Goal: Check status

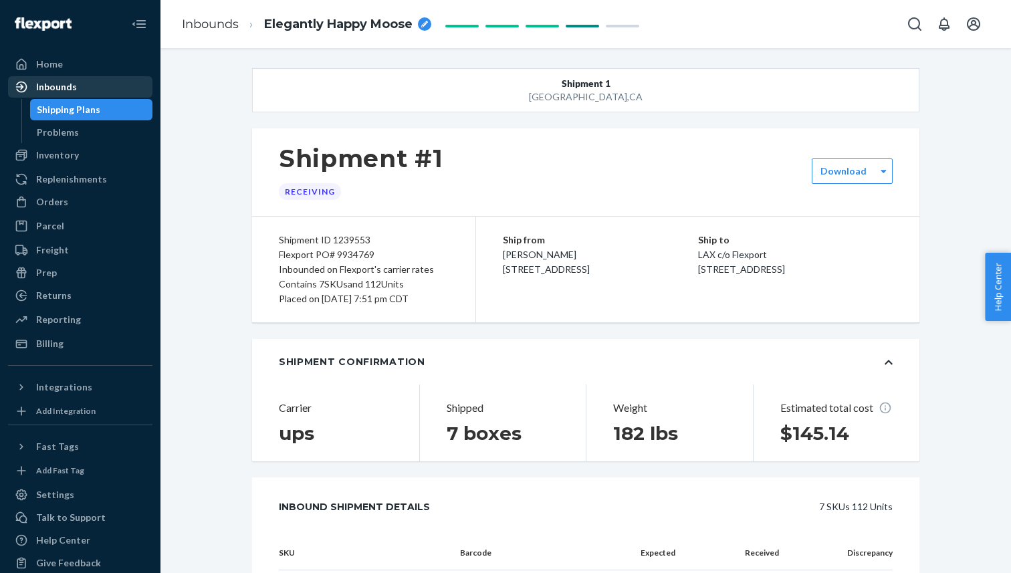
click at [106, 86] on div "Inbounds" at bounding box center [80, 87] width 142 height 19
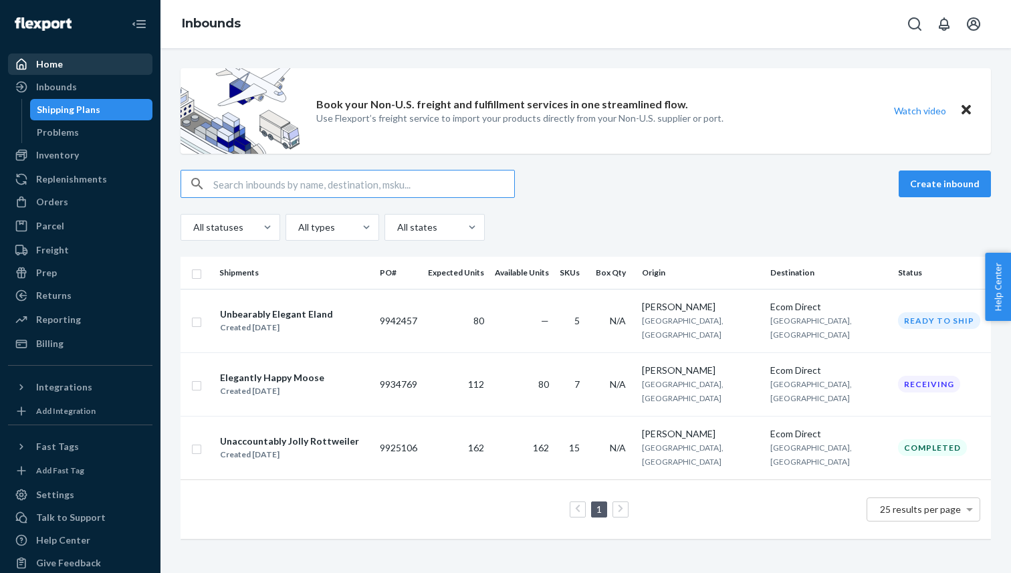
click at [94, 61] on div "Home" at bounding box center [80, 64] width 142 height 19
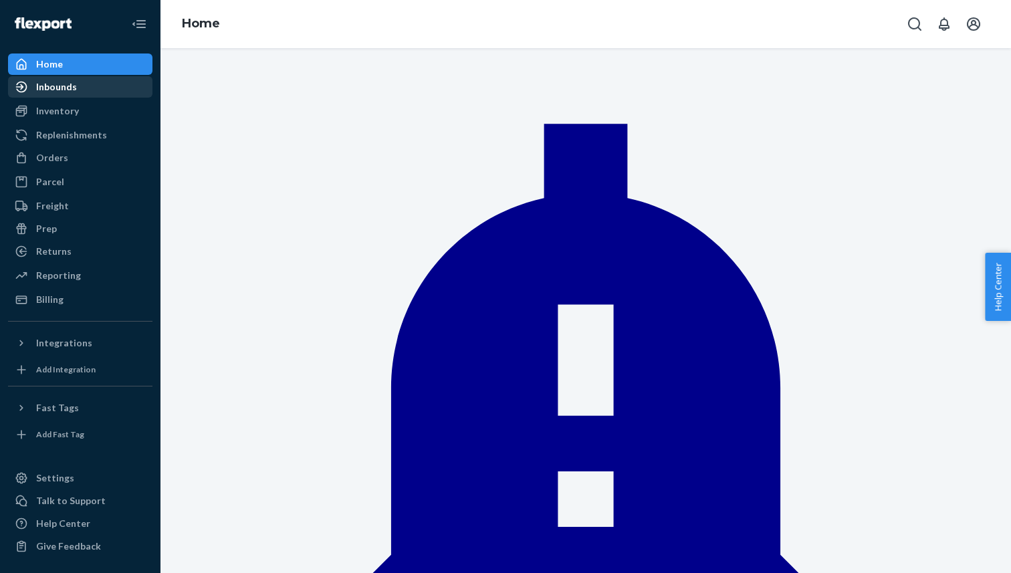
click at [91, 82] on div "Inbounds" at bounding box center [80, 87] width 142 height 19
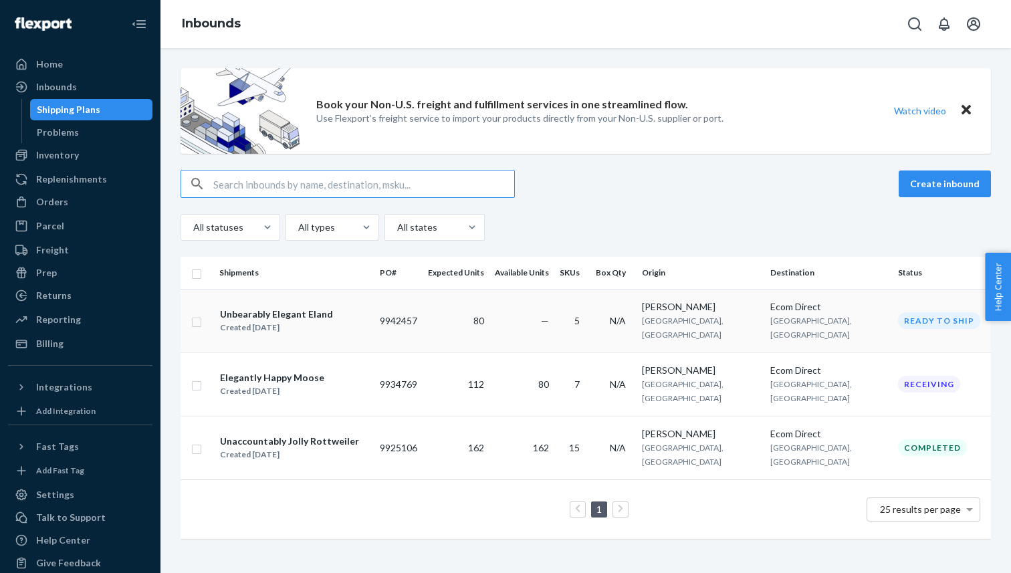
click at [369, 323] on div "Unbearably Elegant Eland Created [DATE]" at bounding box center [294, 321] width 150 height 28
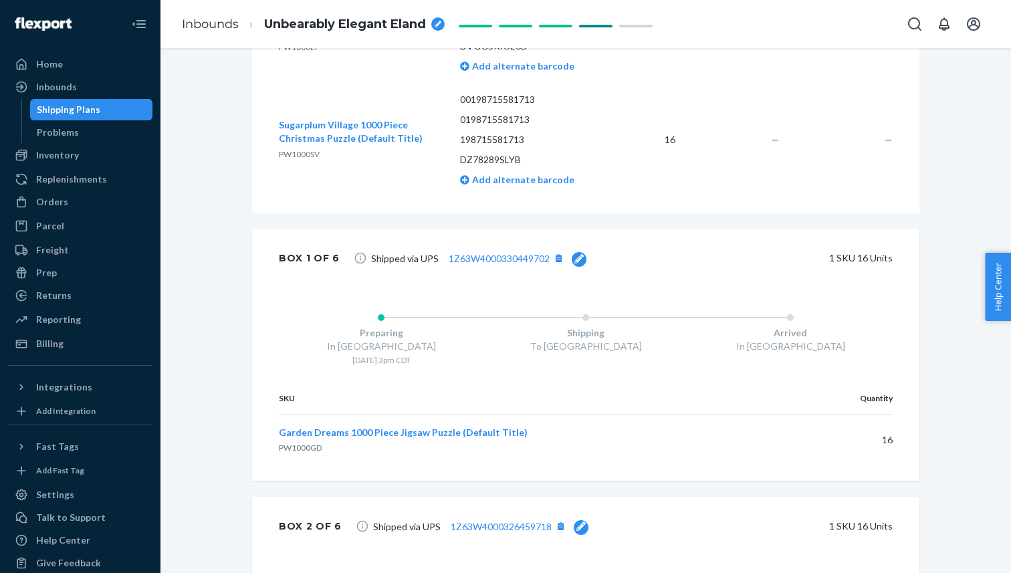
scroll to position [811, 0]
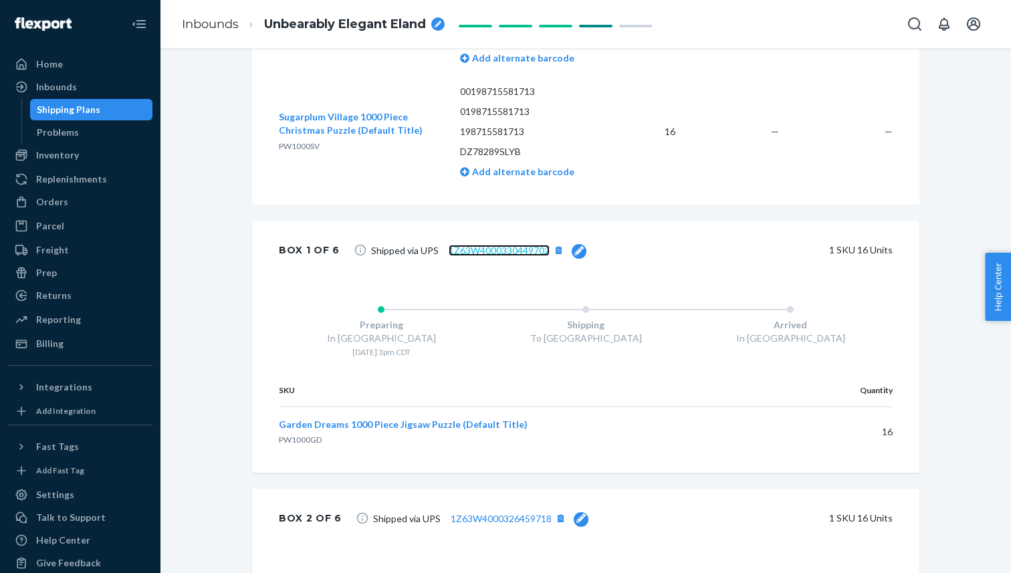
click at [472, 251] on link "1Z63W4000330449702" at bounding box center [498, 250] width 101 height 11
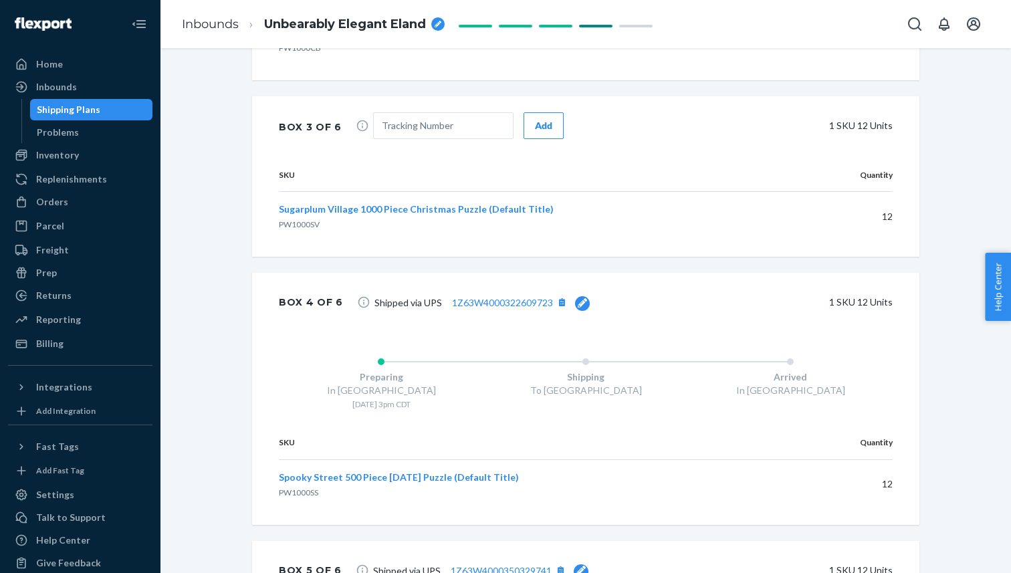
scroll to position [1470, 0]
drag, startPoint x: 440, startPoint y: 305, endPoint x: 555, endPoint y: 303, distance: 115.0
click at [555, 303] on span "Shipped via UPS 1Z63W4000322609723" at bounding box center [481, 303] width 215 height 17
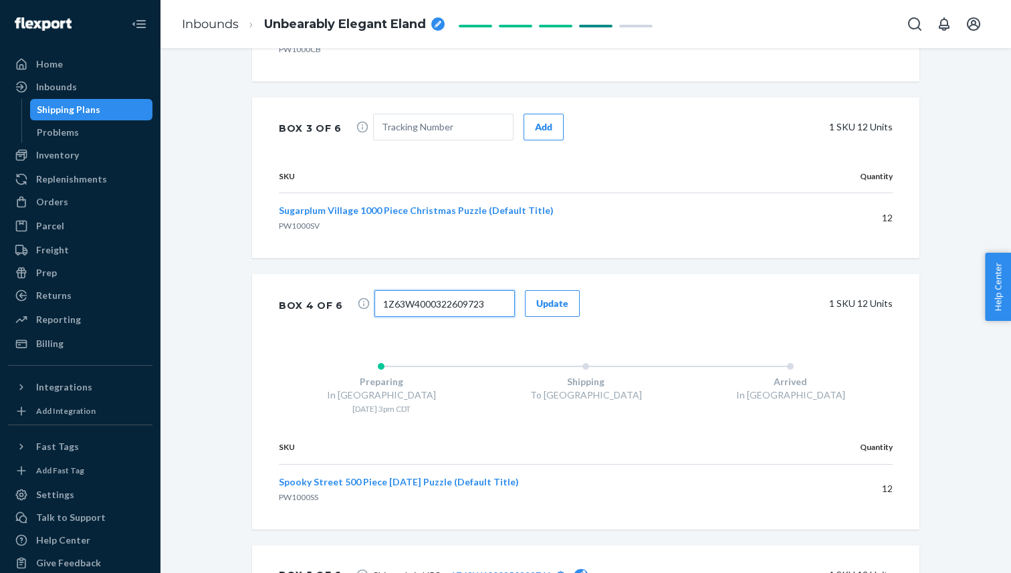
click at [483, 304] on input "1Z63W4000322609723" at bounding box center [444, 303] width 140 height 27
click at [446, 134] on input "text" at bounding box center [443, 127] width 140 height 27
paste input "1Z63W4000322609723"
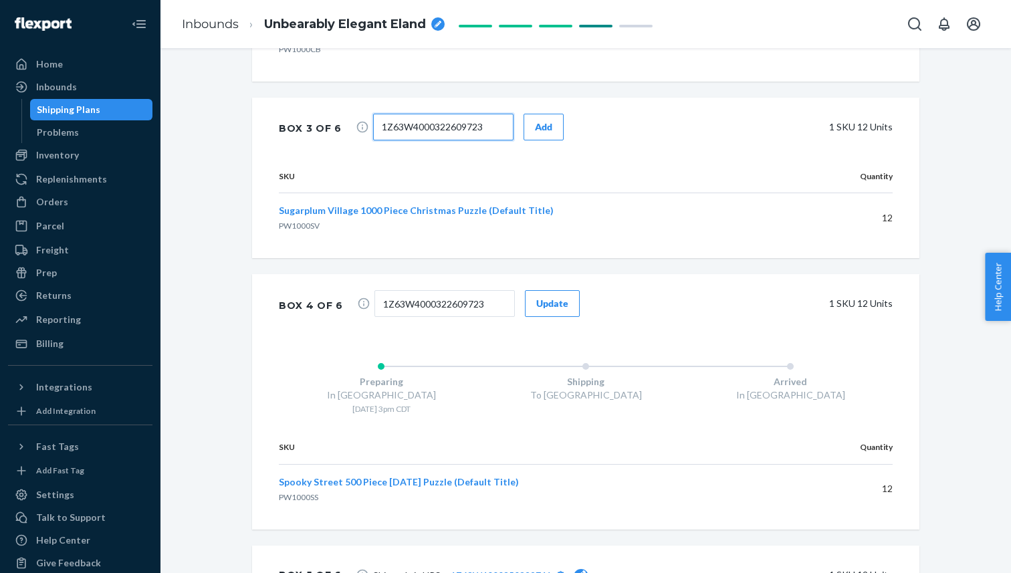
scroll to position [0, 3]
type input "1Z63W4000322609723"
click at [536, 132] on div "Add" at bounding box center [543, 126] width 17 height 13
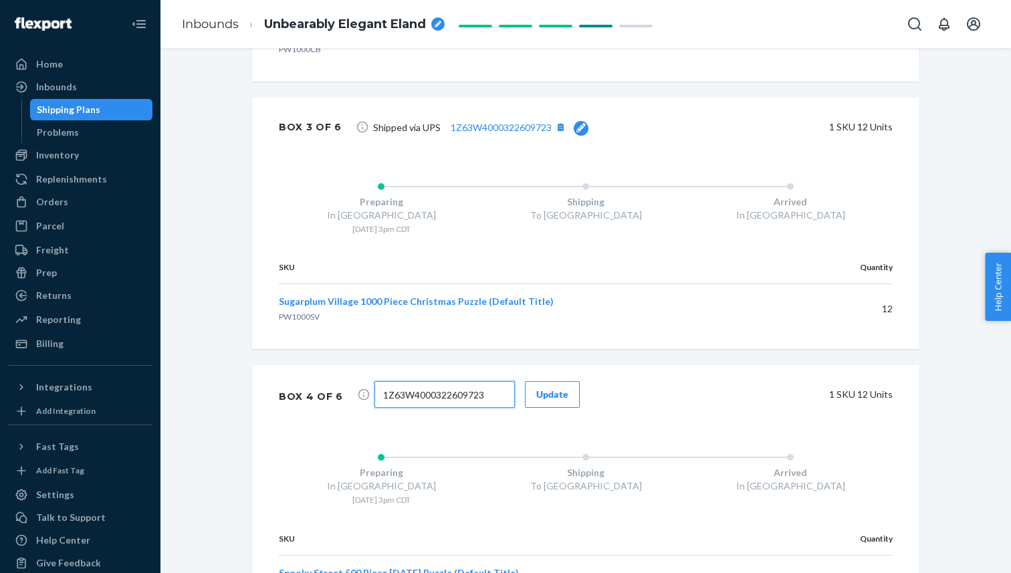
click at [476, 401] on input "1Z63W4000322609723" at bounding box center [444, 394] width 140 height 27
paste input "53899737"
type input "1Z63W4000353899737"
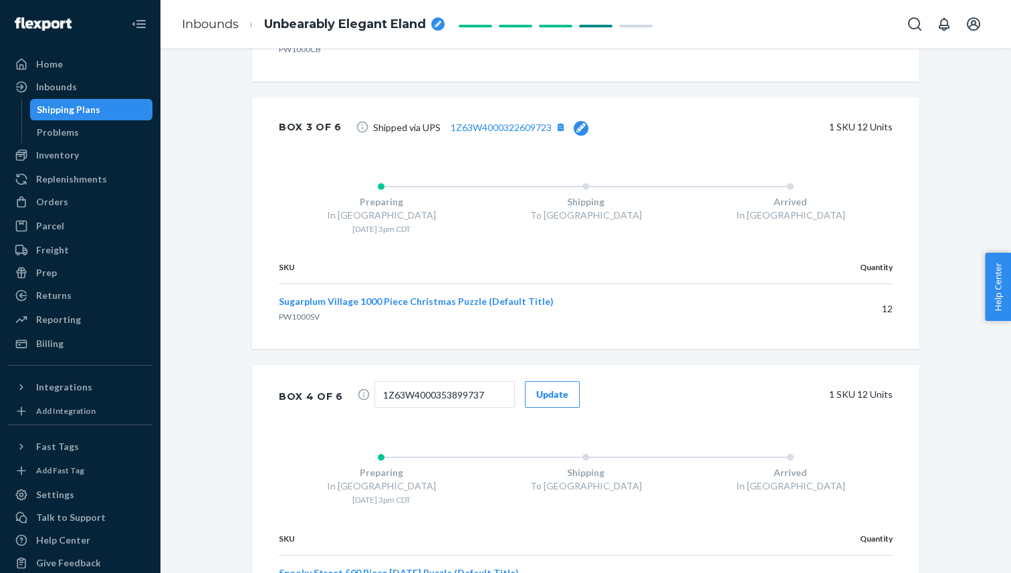
click at [550, 402] on button "Update" at bounding box center [552, 394] width 55 height 27
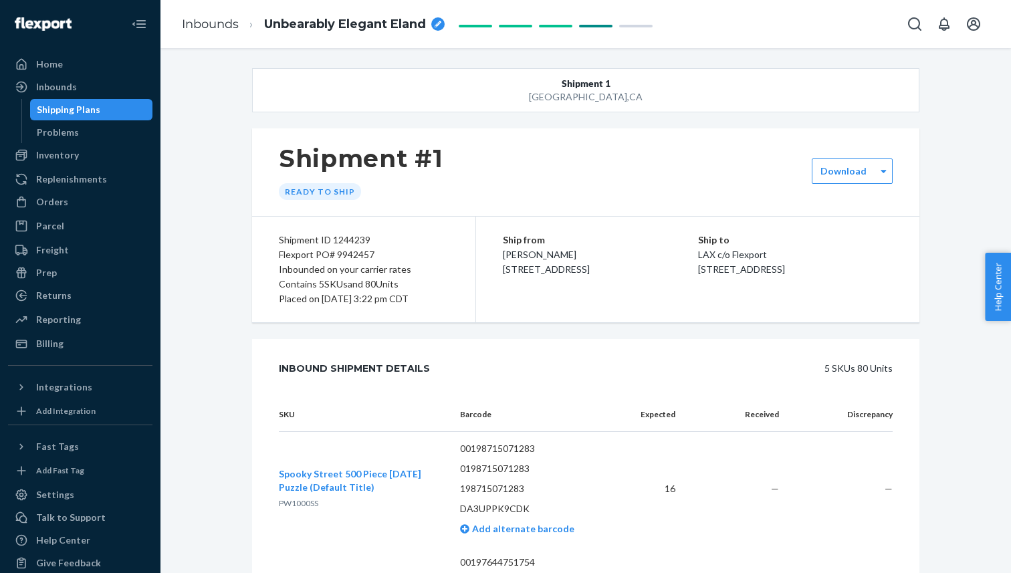
drag, startPoint x: 430, startPoint y: 303, endPoint x: 436, endPoint y: 298, distance: 7.1
click at [436, 299] on div "Placed on [DATE] 3:22 pm CDT" at bounding box center [364, 298] width 170 height 15
click at [436, 298] on div "Placed on [DATE] 3:22 pm CDT" at bounding box center [364, 298] width 170 height 15
click at [427, 299] on div "Placed on [DATE] 3:22 pm CDT" at bounding box center [364, 298] width 170 height 15
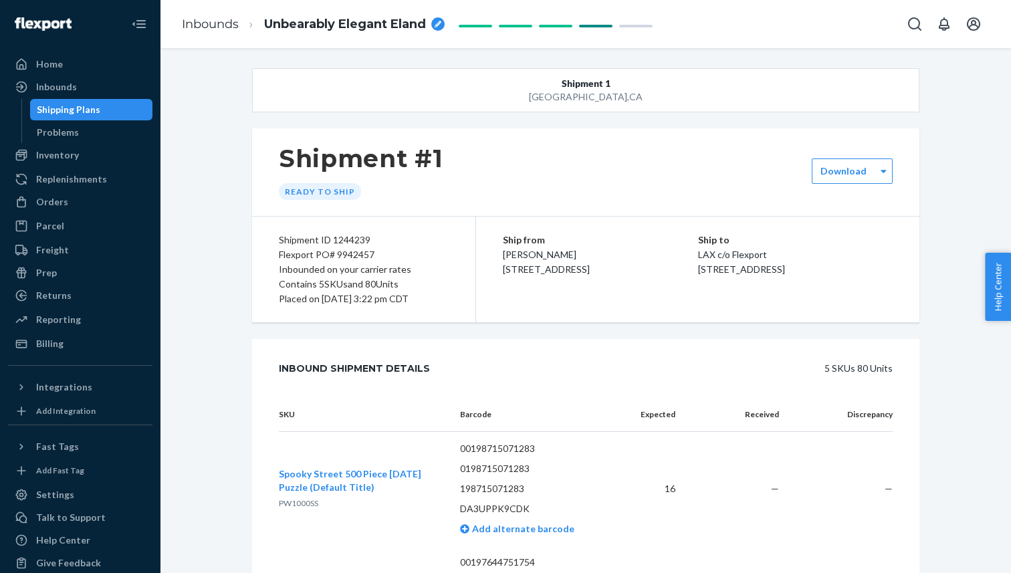
drag, startPoint x: 515, startPoint y: 294, endPoint x: 575, endPoint y: 289, distance: 61.1
click at [580, 277] on div "Ship from [PERSON_NAME] [STREET_ADDRESS]" at bounding box center [600, 255] width 195 height 44
drag, startPoint x: 807, startPoint y: 297, endPoint x: 689, endPoint y: 240, distance: 130.9
click at [689, 240] on div "Ship from [PERSON_NAME] [STREET_ADDRESS] Ship to LAX c/o Flexport [STREET_ADDRE…" at bounding box center [697, 270] width 443 height 106
click at [75, 199] on div "Orders" at bounding box center [80, 201] width 142 height 19
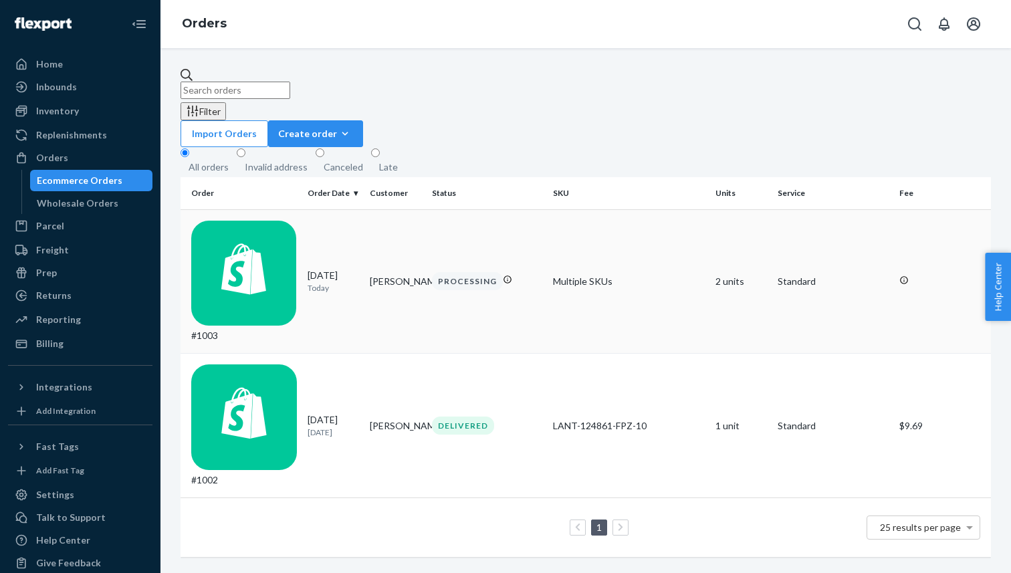
click at [786, 275] on p "Standard" at bounding box center [832, 281] width 111 height 13
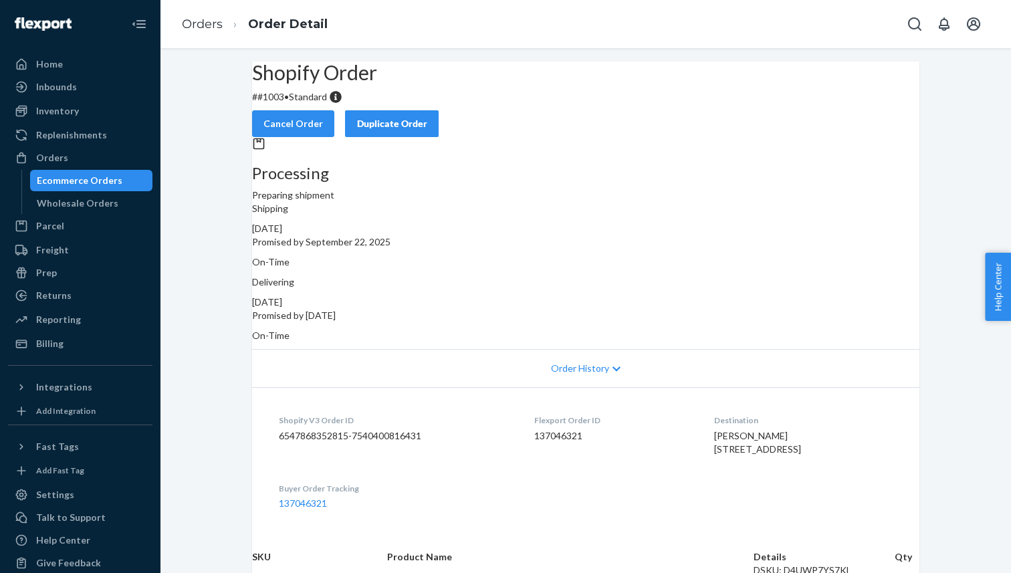
drag, startPoint x: 665, startPoint y: 271, endPoint x: 761, endPoint y: 287, distance: 97.0
click at [761, 295] on div "[DATE] Promised by [DATE]" at bounding box center [585, 308] width 667 height 27
drag, startPoint x: 807, startPoint y: 281, endPoint x: 845, endPoint y: 276, distance: 39.1
click at [847, 277] on div "Delivering [DATE] Promised by [DATE] On-Time" at bounding box center [585, 308] width 667 height 67
click at [860, 329] on p "On-Time" at bounding box center [585, 335] width 667 height 13
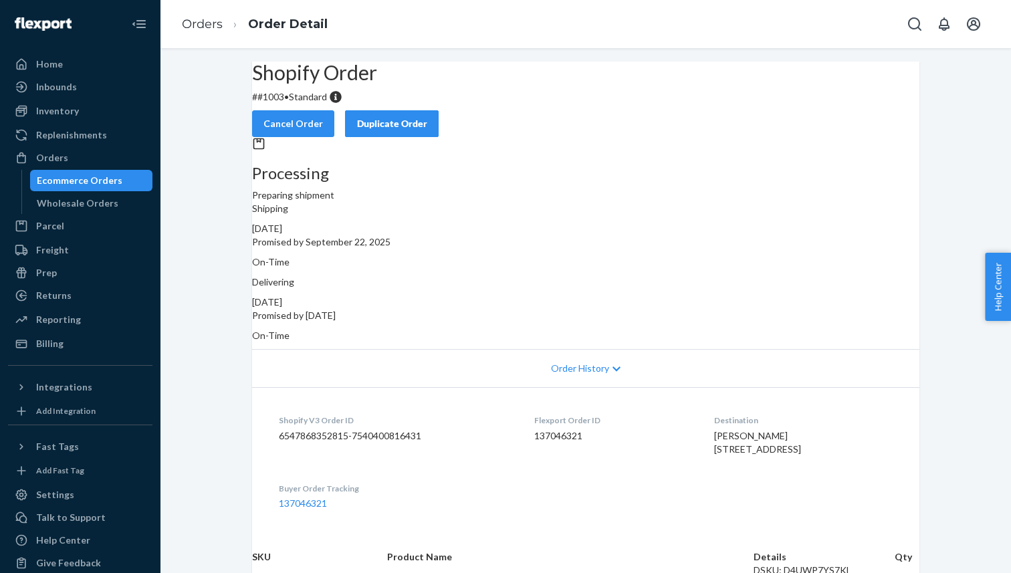
drag, startPoint x: 856, startPoint y: 278, endPoint x: 791, endPoint y: 270, distance: 66.0
click at [791, 275] on div "Delivering [DATE] Promised by [DATE] On-Time" at bounding box center [585, 308] width 667 height 67
drag, startPoint x: 381, startPoint y: 211, endPoint x: 432, endPoint y: 211, distance: 51.5
click at [432, 202] on div "Processing Preparing shipment" at bounding box center [585, 169] width 667 height 65
drag, startPoint x: 466, startPoint y: 104, endPoint x: 287, endPoint y: 120, distance: 179.2
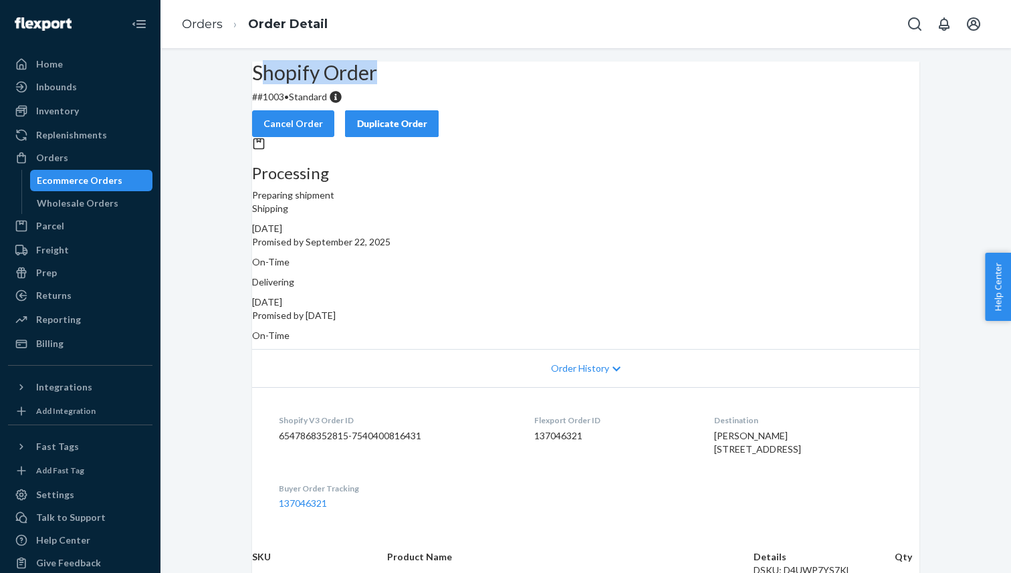
click at [287, 120] on div "Shopify Order # #1003 • Standard Cancel Order Duplicate Order" at bounding box center [585, 99] width 667 height 76
